Goal: Check status: Check status

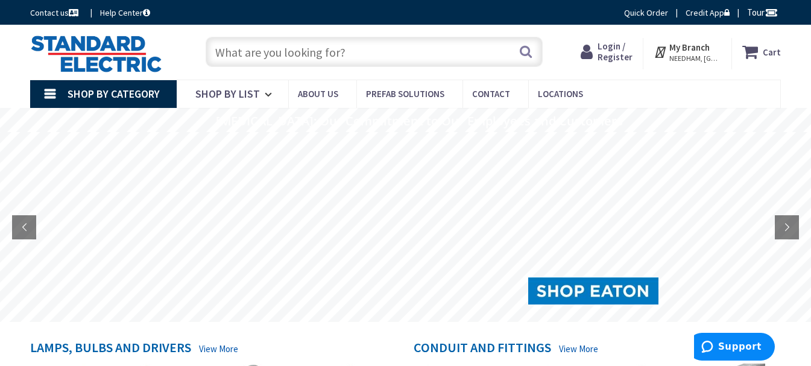
click at [625, 46] on span "Login / Register" at bounding box center [614, 51] width 35 height 22
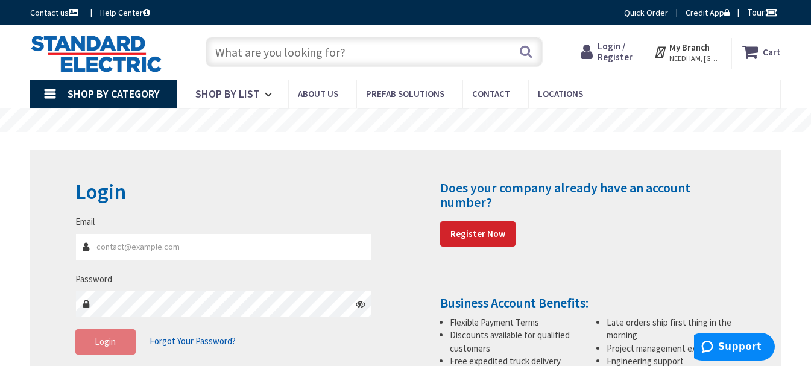
type input "[PERSON_NAME][EMAIL_ADDRESS][DOMAIN_NAME]"
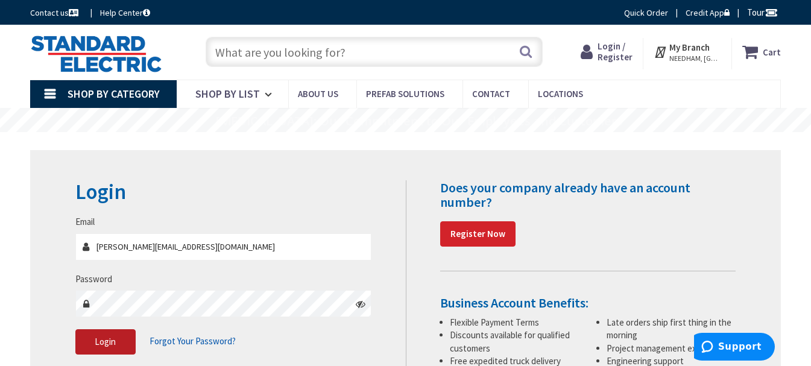
click at [98, 339] on span "Login" at bounding box center [105, 341] width 21 height 11
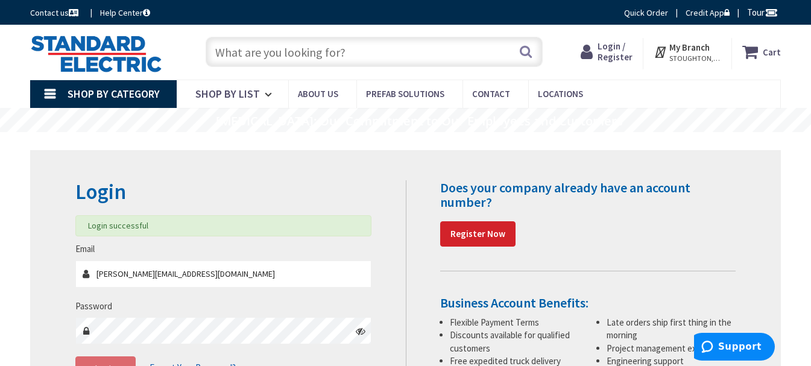
click at [233, 45] on input "text" at bounding box center [374, 52] width 337 height 30
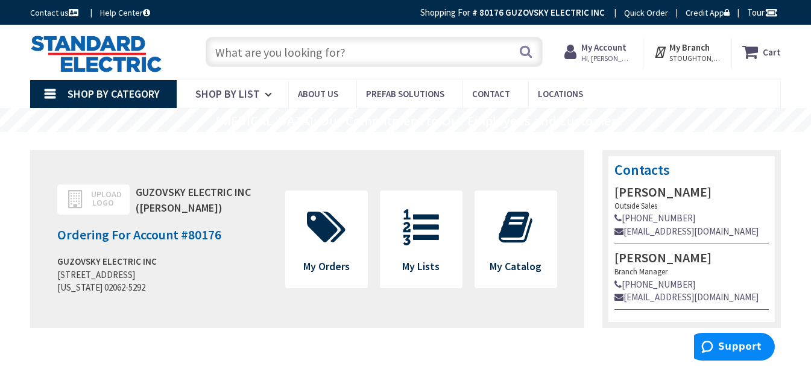
click at [248, 51] on input "text" at bounding box center [374, 52] width 337 height 30
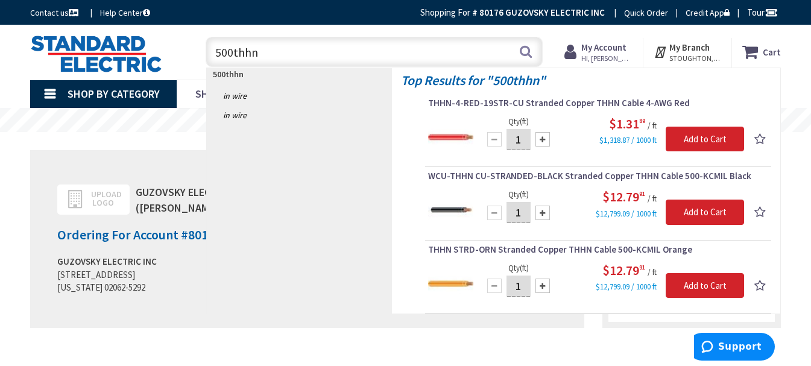
click at [231, 50] on input "500thhn" at bounding box center [374, 52] width 337 height 30
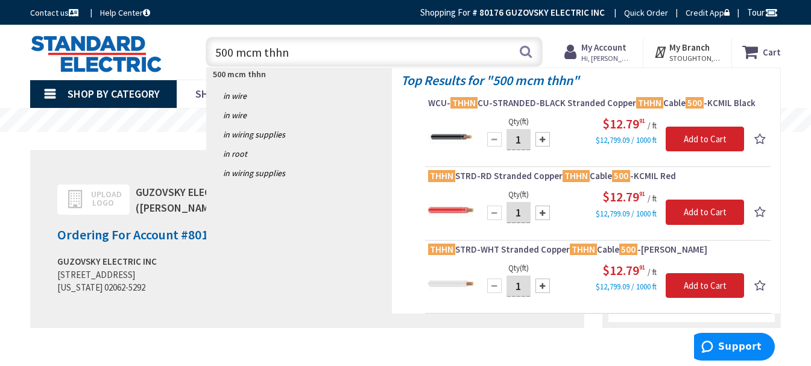
drag, startPoint x: 234, startPoint y: 51, endPoint x: 212, endPoint y: 60, distance: 24.1
click at [212, 60] on input "500 mcm thhn" at bounding box center [374, 52] width 337 height 30
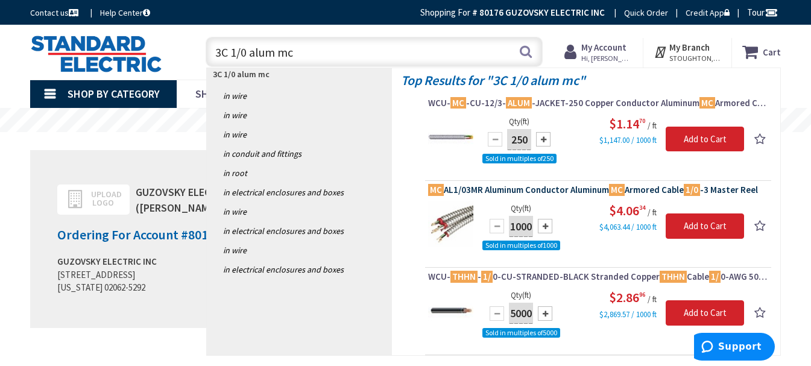
type input "3C 1/0 alum mc"
click at [494, 192] on span "MC AL1/03MR Aluminum Conductor Aluminum MC Armored Cable 1/0 -3 Master Reel" at bounding box center [598, 190] width 340 height 12
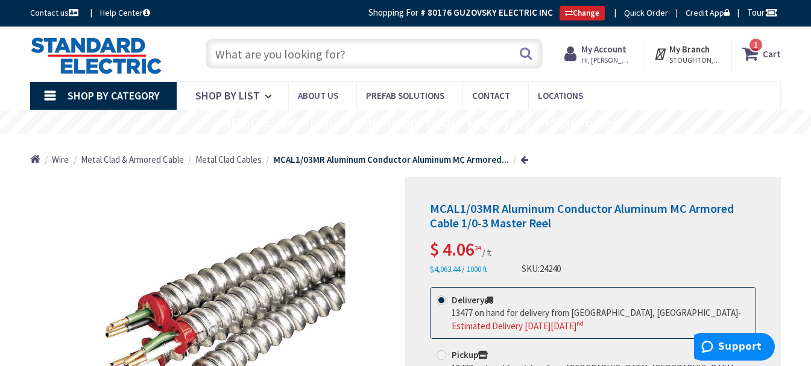
click at [339, 58] on input "text" at bounding box center [374, 54] width 337 height 30
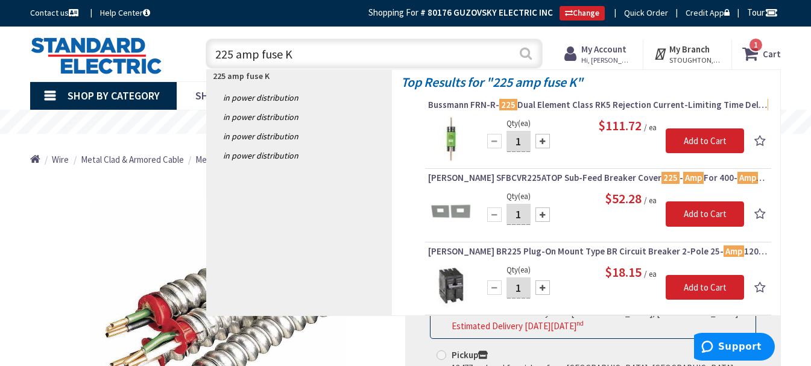
type input "225 amp fuse K"
click at [525, 54] on button "Search" at bounding box center [526, 53] width 16 height 27
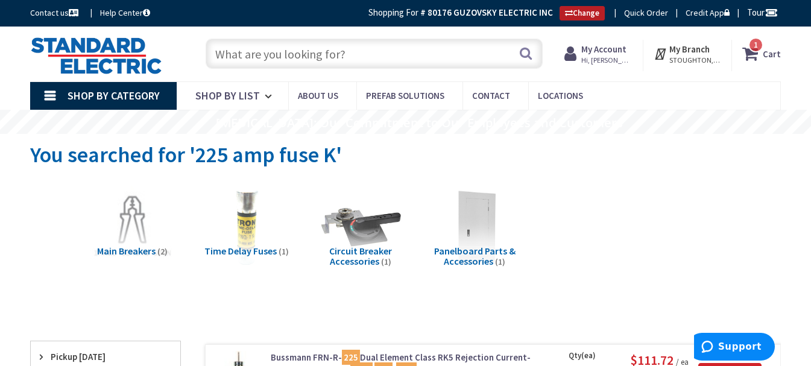
click at [562, 7] on link "Change" at bounding box center [581, 13] width 45 height 14
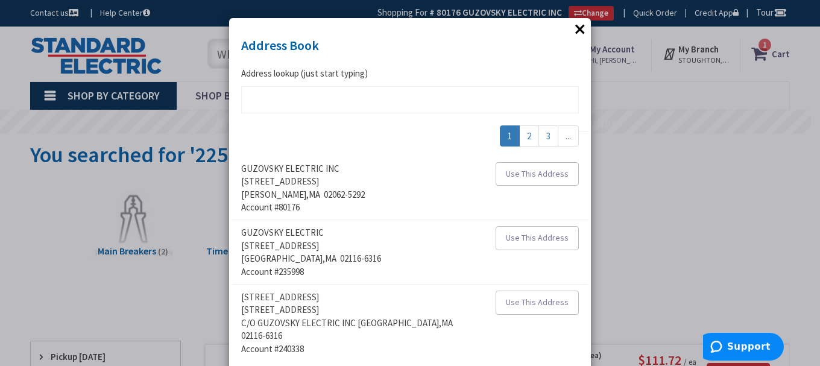
click at [582, 27] on button "×" at bounding box center [580, 29] width 18 height 18
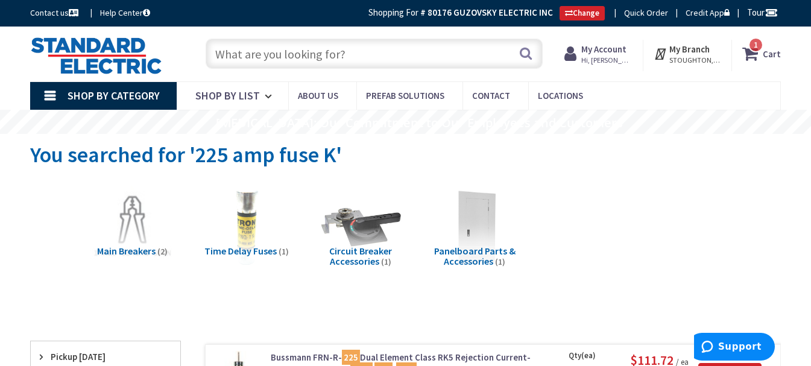
click at [593, 50] on strong "My Account" at bounding box center [603, 48] width 45 height 11
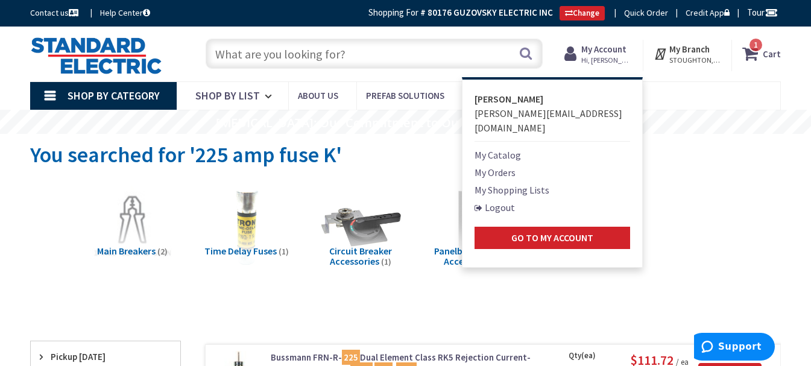
click at [491, 200] on link "Logout" at bounding box center [494, 207] width 40 height 14
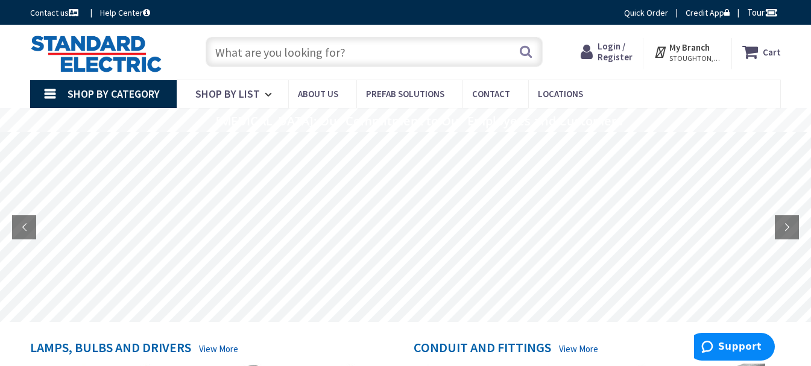
click at [613, 56] on span "Login / Register" at bounding box center [614, 51] width 35 height 22
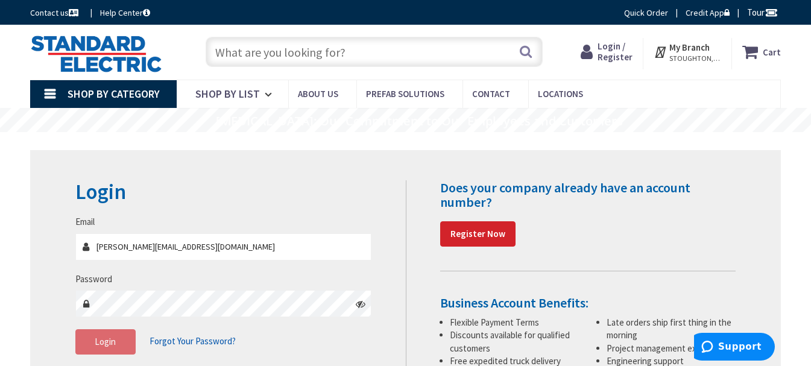
click at [194, 244] on input "danielguzovsky@gmail.com" at bounding box center [223, 246] width 297 height 27
type input "[EMAIL_ADDRESS][DOMAIN_NAME]"
click at [103, 335] on button "Login" at bounding box center [105, 341] width 60 height 25
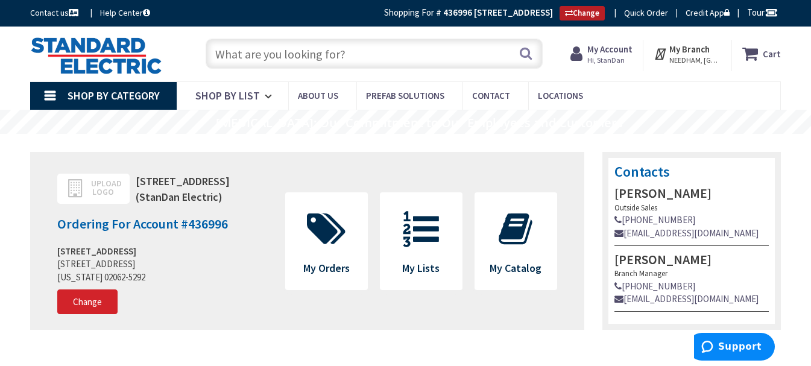
click at [576, 11] on link "Change" at bounding box center [581, 13] width 45 height 14
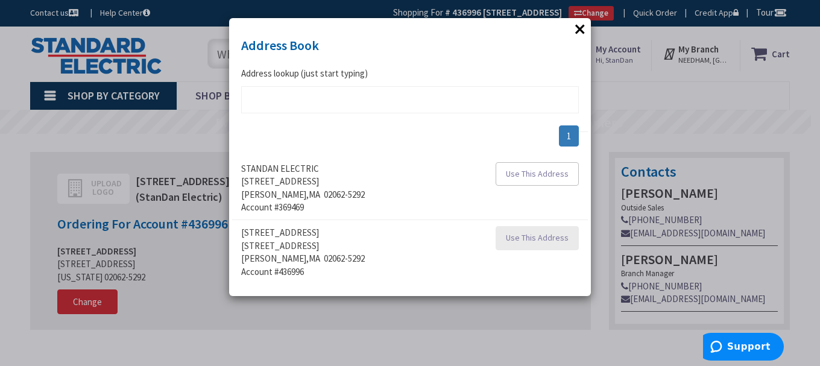
click at [544, 236] on span "Use This Address" at bounding box center [537, 237] width 63 height 11
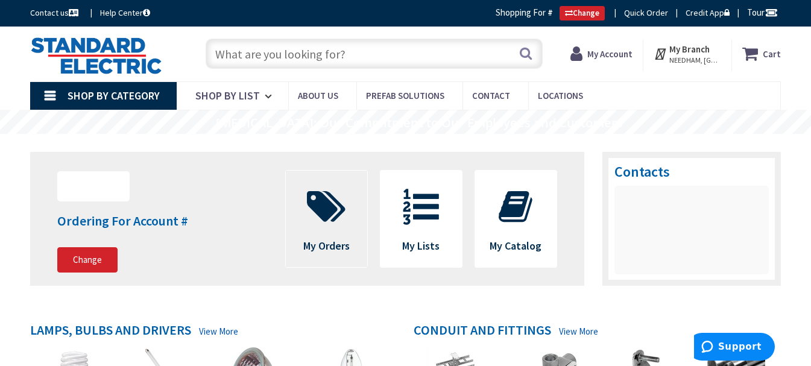
click at [321, 230] on span at bounding box center [326, 207] width 63 height 54
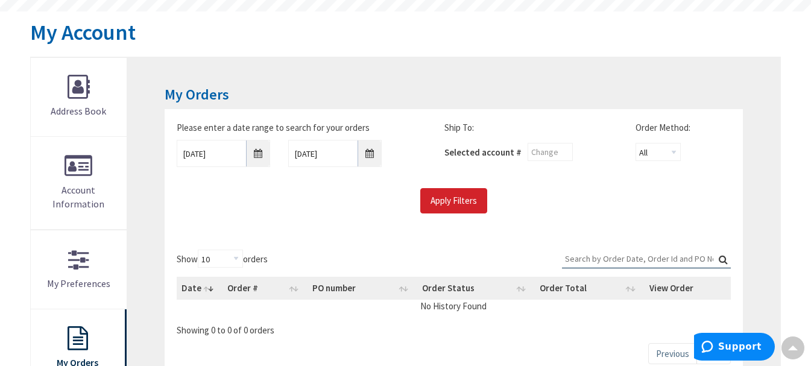
scroll to position [241, 0]
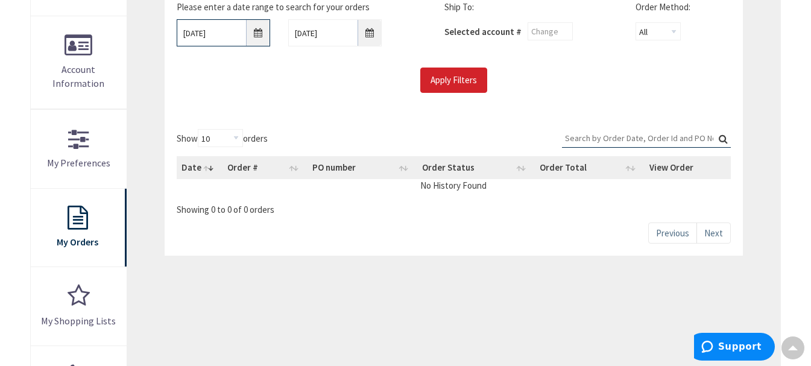
click at [256, 31] on input "[DATE]" at bounding box center [223, 32] width 93 height 27
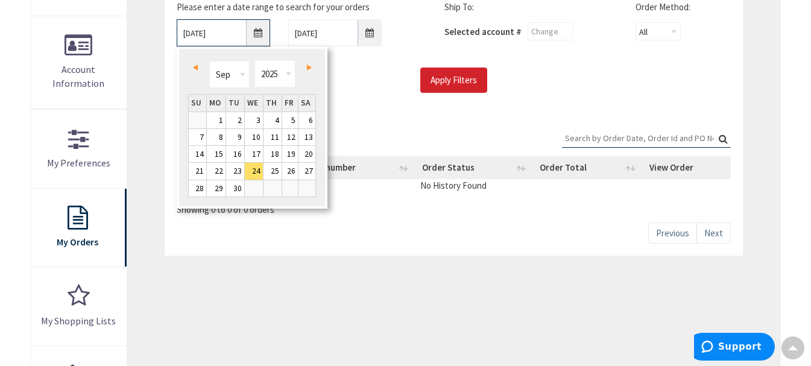
scroll to position [243, 0]
click at [195, 66] on span "Prev" at bounding box center [195, 66] width 5 height 6
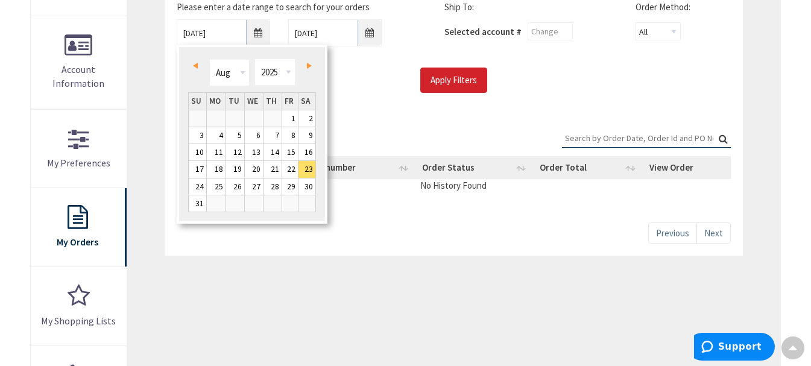
click at [195, 66] on span "Prev" at bounding box center [195, 66] width 5 height 6
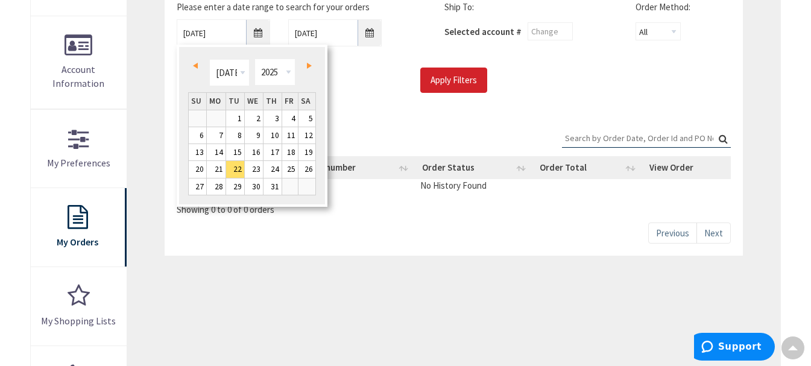
click at [195, 66] on span "Prev" at bounding box center [195, 66] width 5 height 6
type input "06/21/2025"
click at [306, 150] on link "21" at bounding box center [306, 152] width 17 height 16
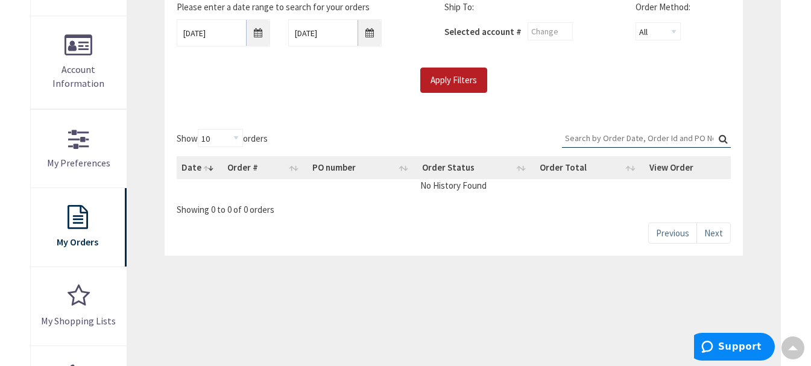
click at [477, 80] on input "Apply Filters" at bounding box center [453, 80] width 67 height 25
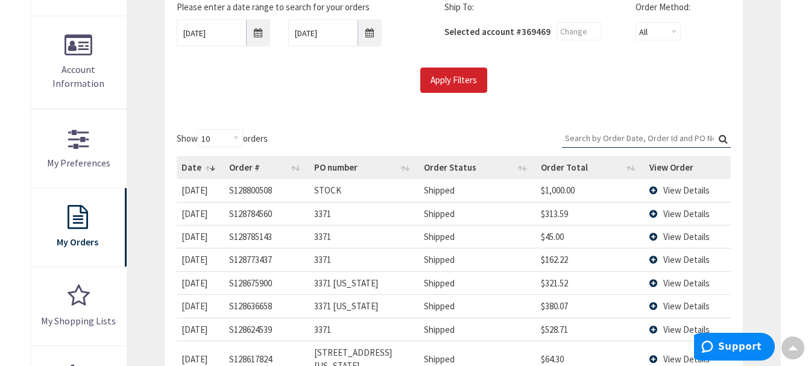
click at [653, 215] on td "View Details" at bounding box center [687, 213] width 86 height 23
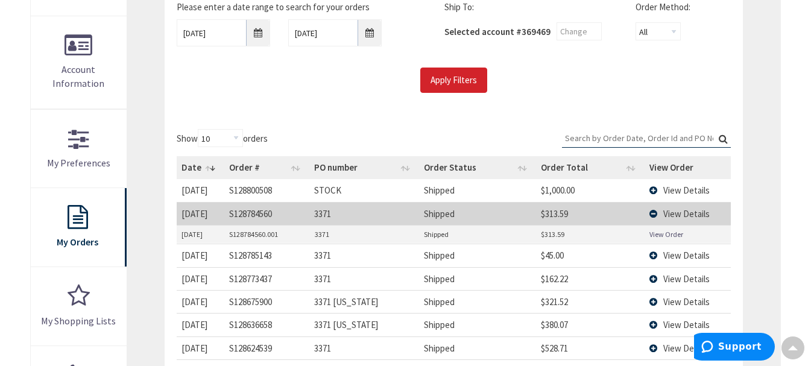
click at [661, 236] on link "View Order" at bounding box center [666, 234] width 34 height 10
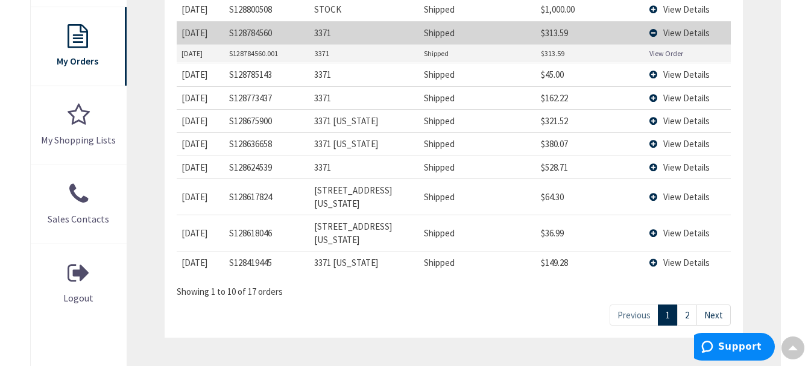
click at [687, 143] on span "View Details" at bounding box center [686, 143] width 46 height 11
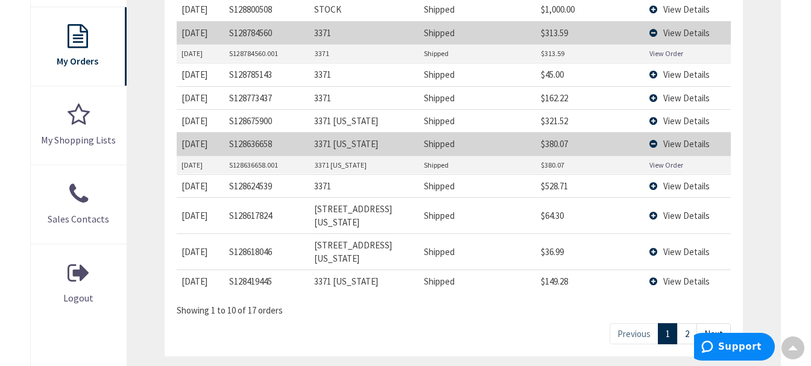
click at [663, 163] on link "View Order" at bounding box center [666, 165] width 34 height 10
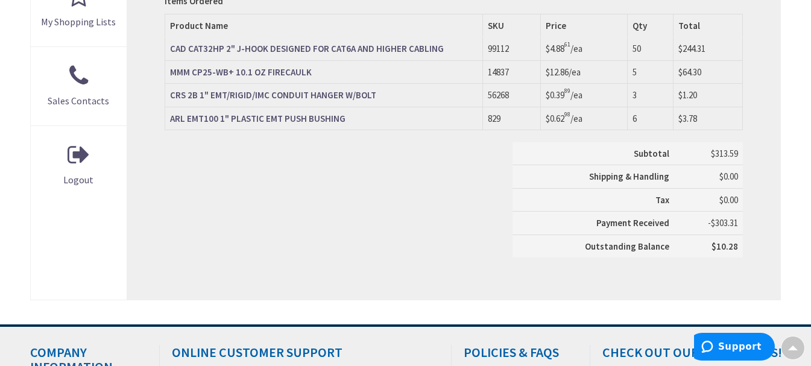
scroll to position [544, 0]
